Goal: Task Accomplishment & Management: Manage account settings

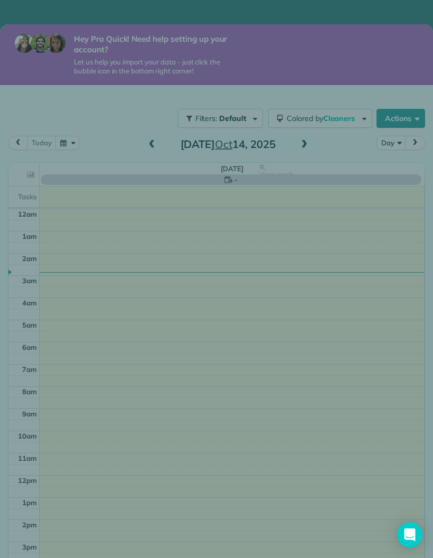
scroll to position [81, 0]
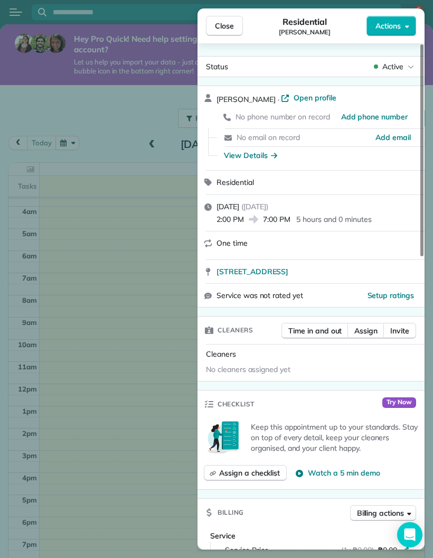
click at [93, 281] on div "Close Residential [PERSON_NAME] Actions Status Active [PERSON_NAME] · Open prof…" at bounding box center [216, 279] width 433 height 558
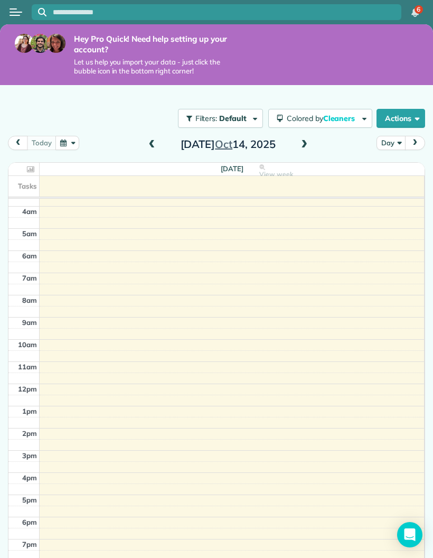
click at [162, 138] on div "[DATE]" at bounding box center [228, 144] width 169 height 17
click at [144, 145] on div "[DATE]" at bounding box center [228, 144] width 169 height 17
click at [152, 143] on span at bounding box center [152, 145] width 12 height 10
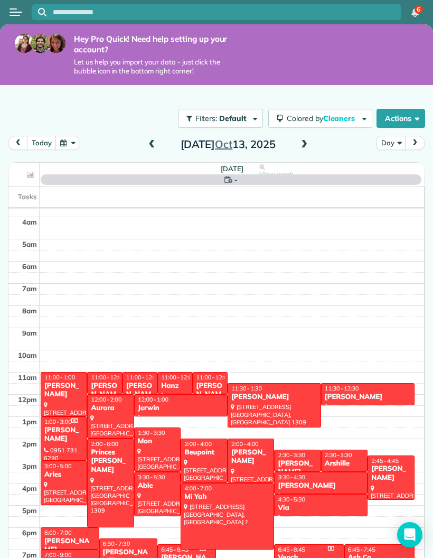
scroll to position [81, 0]
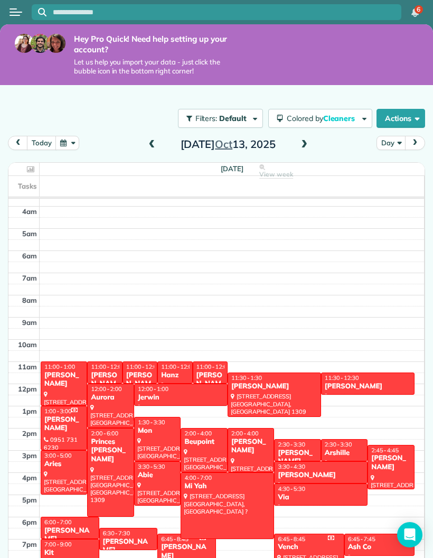
click at [346, 114] on span "Cleaners" at bounding box center [340, 119] width 34 height 10
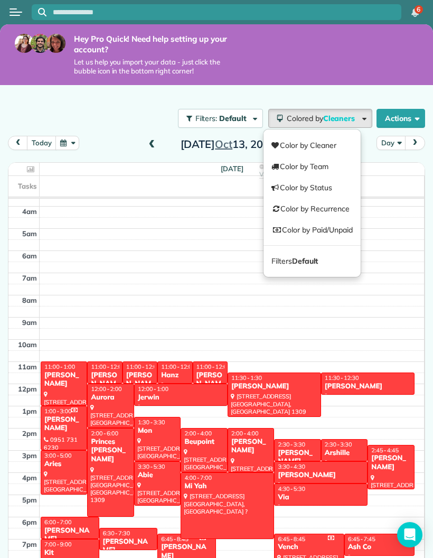
click at [326, 229] on link "Color by Paid/Unpaid" at bounding box center [312, 229] width 97 height 21
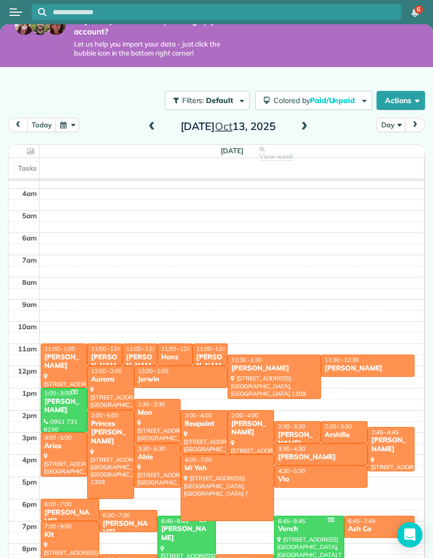
scroll to position [42, 0]
click at [307, 516] on div at bounding box center [309, 537] width 69 height 43
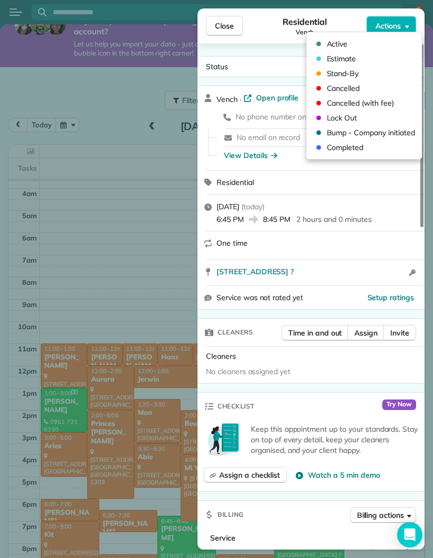
click at [358, 149] on span "Completed" at bounding box center [371, 147] width 89 height 11
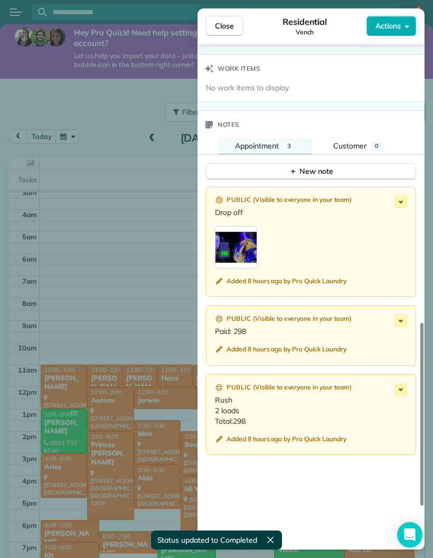
scroll to position [836, 0]
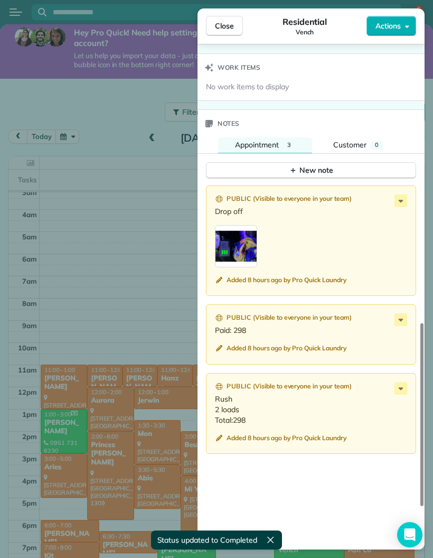
click at [358, 162] on button "New note" at bounding box center [311, 170] width 210 height 16
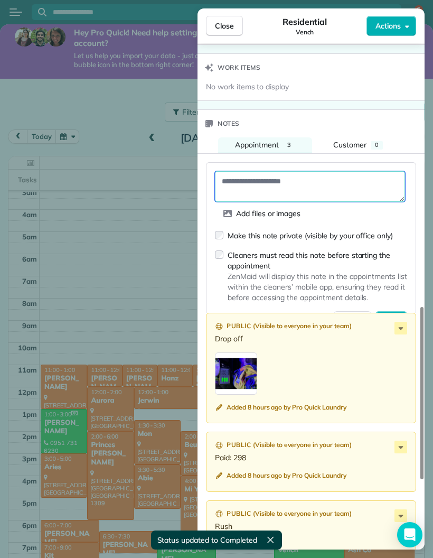
click at [346, 171] on textarea at bounding box center [310, 186] width 190 height 31
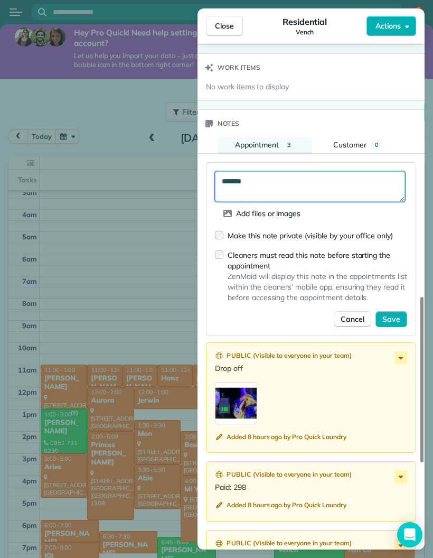
type textarea "*******"
click at [396, 314] on span "Save" at bounding box center [391, 319] width 18 height 11
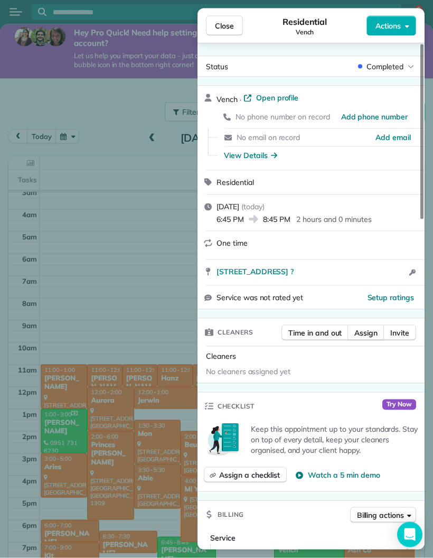
scroll to position [0, 0]
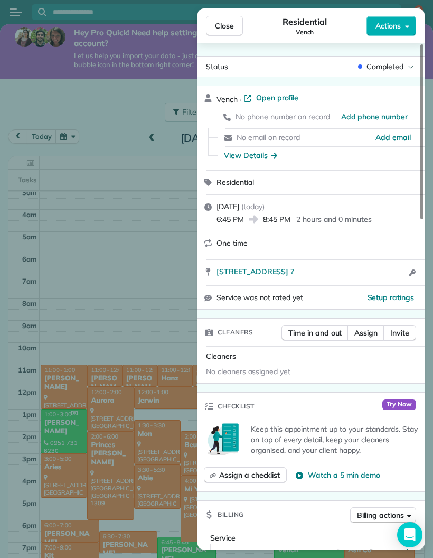
click at [226, 23] on span "Close" at bounding box center [224, 26] width 19 height 11
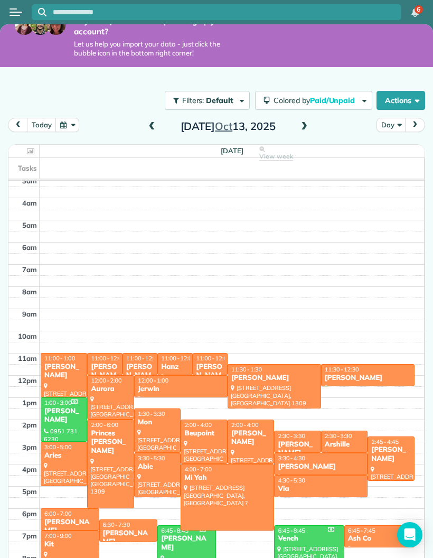
click at [287, 130] on div "[DATE]" at bounding box center [228, 126] width 169 height 17
